Goal: Task Accomplishment & Management: Use online tool/utility

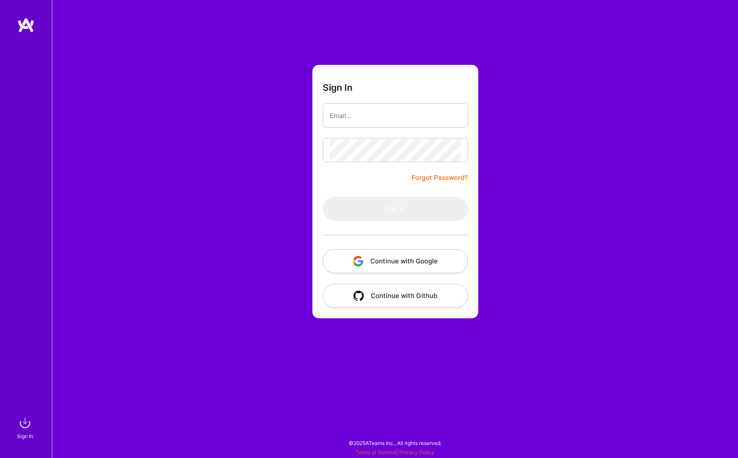
click at [381, 263] on button "Continue with Google" at bounding box center [395, 261] width 145 height 24
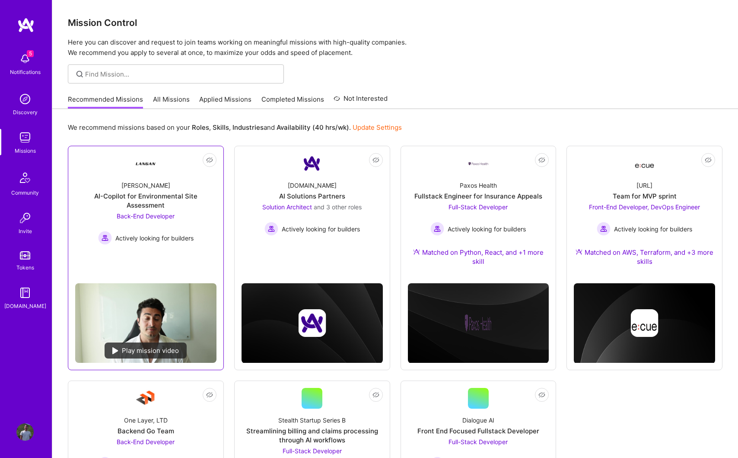
click at [191, 197] on div "AI-Copilot for Environmental Site Assessment" at bounding box center [145, 200] width 141 height 18
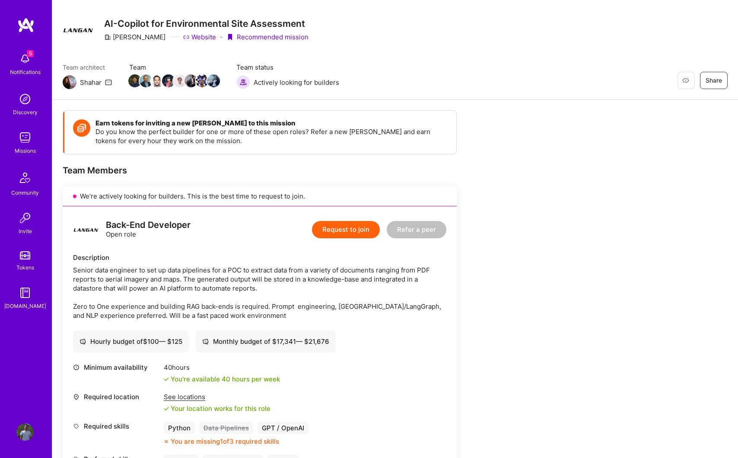
scroll to position [17, 0]
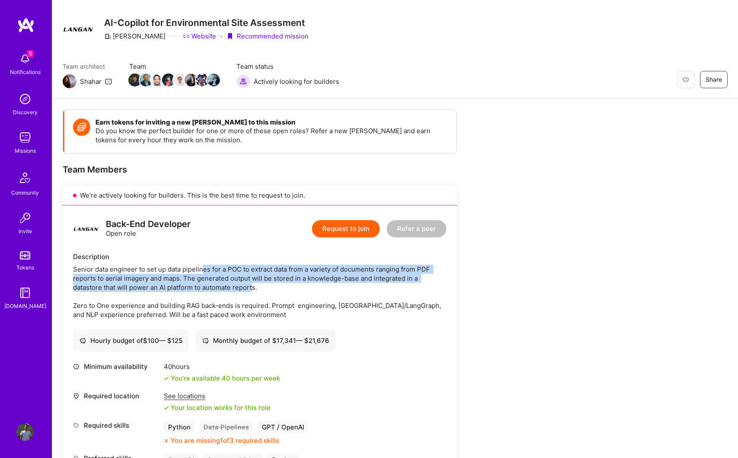
drag, startPoint x: 204, startPoint y: 270, endPoint x: 253, endPoint y: 288, distance: 51.5
click at [253, 288] on div "Senior data engineer to set up data pipelines for a POC to extract data from a …" at bounding box center [259, 292] width 373 height 54
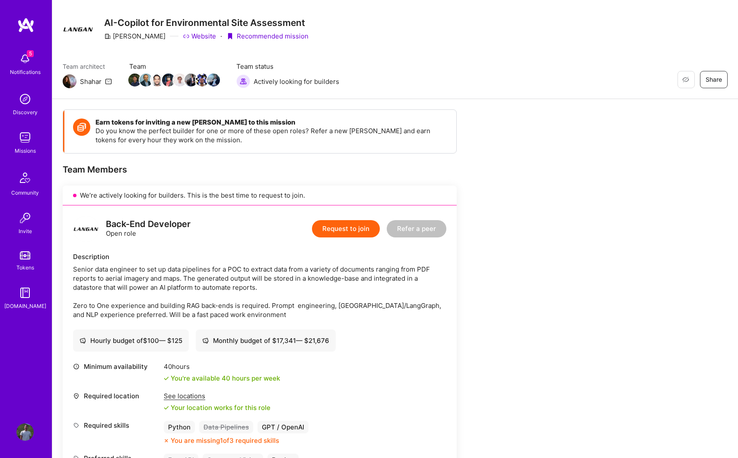
click at [262, 299] on div "Senior data engineer to set up data pipelines for a POC to extract data from a …" at bounding box center [259, 292] width 373 height 54
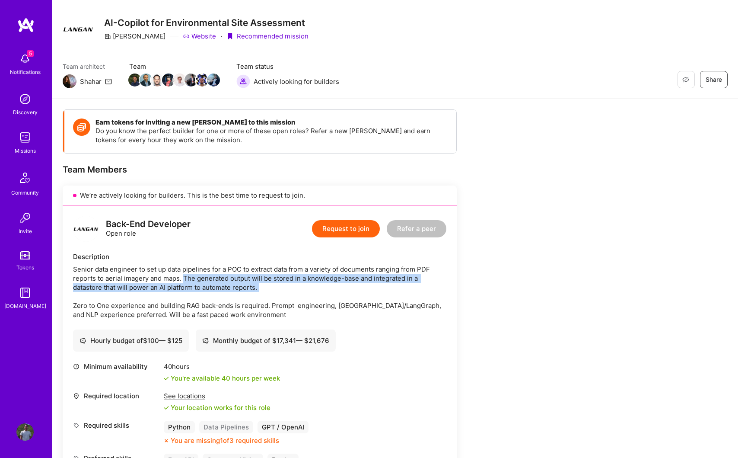
drag, startPoint x: 183, startPoint y: 278, endPoint x: 268, endPoint y: 289, distance: 85.9
click at [268, 289] on div "Senior data engineer to set up data pipelines for a POC to extract data from a …" at bounding box center [259, 292] width 373 height 54
click at [284, 297] on div "Senior data engineer to set up data pipelines for a POC to extract data from a …" at bounding box center [259, 292] width 373 height 54
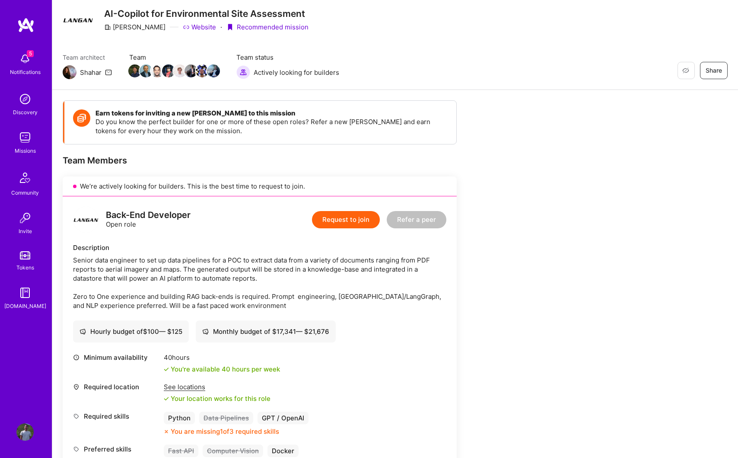
scroll to position [35, 0]
